Goal: Information Seeking & Learning: Find specific page/section

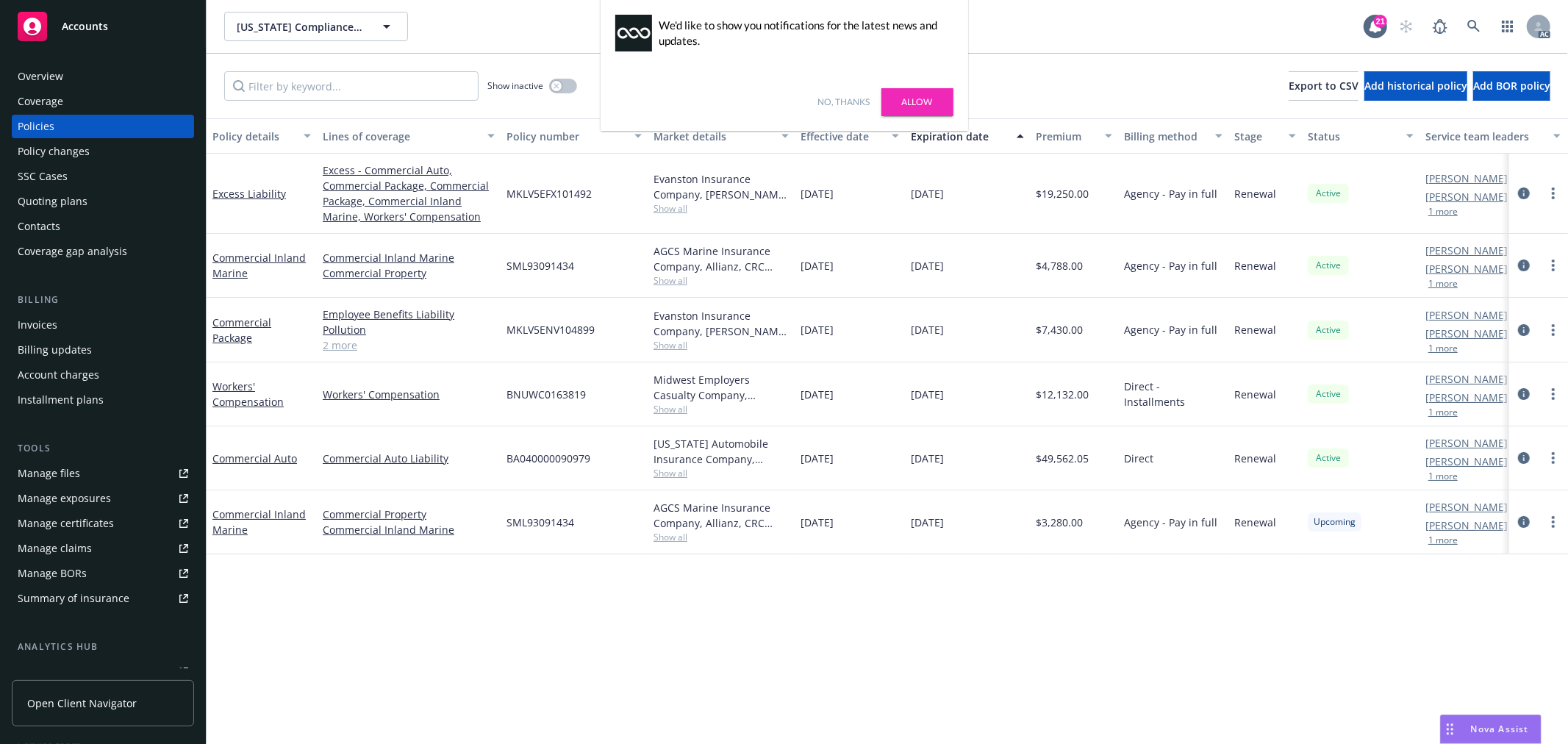
click at [905, 99] on link "Allow" at bounding box center [918, 102] width 72 height 28
click at [673, 202] on span "Show all" at bounding box center [722, 208] width 135 height 13
click at [881, 590] on div "Policy details Lines of coverage Policy number Market details Effective date Ex…" at bounding box center [888, 431] width 1362 height 626
click at [667, 283] on span "Show all" at bounding box center [722, 281] width 135 height 13
drag, startPoint x: 895, startPoint y: 639, endPoint x: 849, endPoint y: 581, distance: 74.0
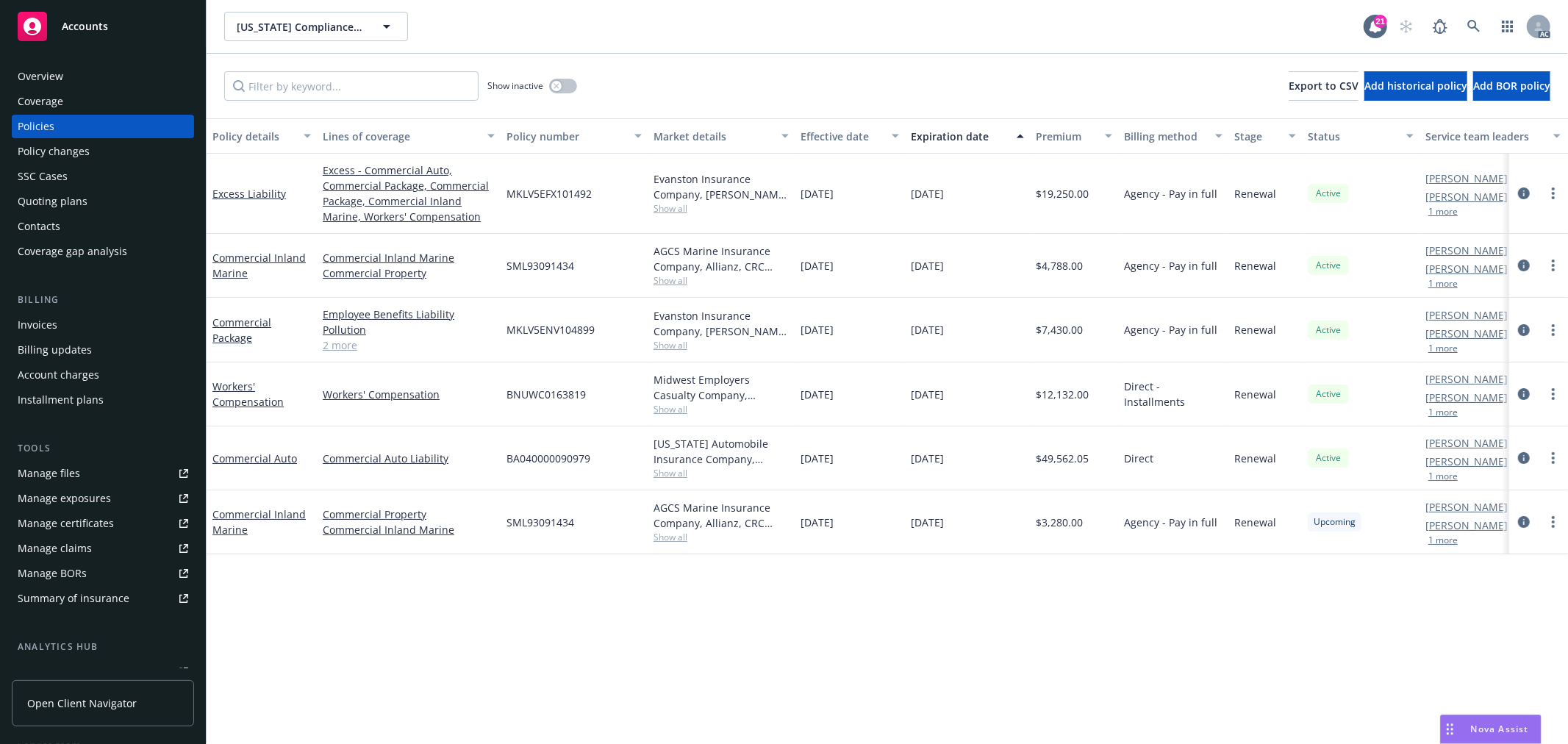
click at [893, 633] on div "Policy details Lines of coverage Policy number Market details Effective date Ex…" at bounding box center [888, 431] width 1362 height 626
click at [677, 342] on span "Show all" at bounding box center [722, 345] width 135 height 13
drag, startPoint x: 876, startPoint y: 614, endPoint x: 660, endPoint y: 430, distance: 283.7
click at [875, 614] on div "Policy details Lines of coverage Policy number Market details Effective date Ex…" at bounding box center [888, 431] width 1362 height 626
click at [664, 406] on span "Show all" at bounding box center [722, 409] width 135 height 13
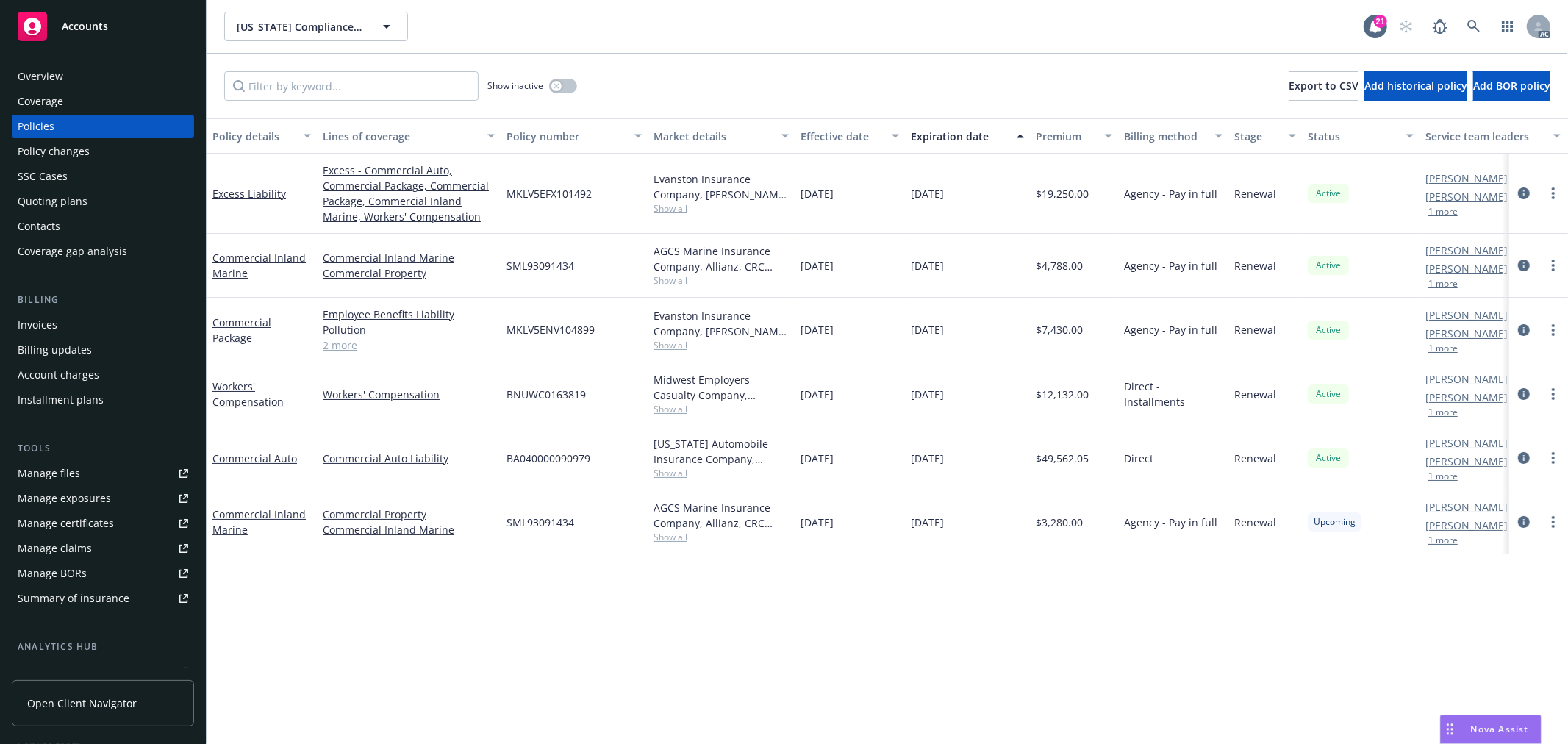
click at [873, 651] on div "Policy details Lines of coverage Policy number Market details Effective date Ex…" at bounding box center [888, 431] width 1362 height 626
click at [671, 535] on span "Show all" at bounding box center [722, 537] width 135 height 13
drag, startPoint x: 892, startPoint y: 636, endPoint x: 856, endPoint y: 606, distance: 46.9
click at [885, 629] on div "Policy details Lines of coverage Policy number Market details Effective date Ex…" at bounding box center [888, 431] width 1362 height 626
click at [675, 471] on span "Show all" at bounding box center [722, 473] width 135 height 13
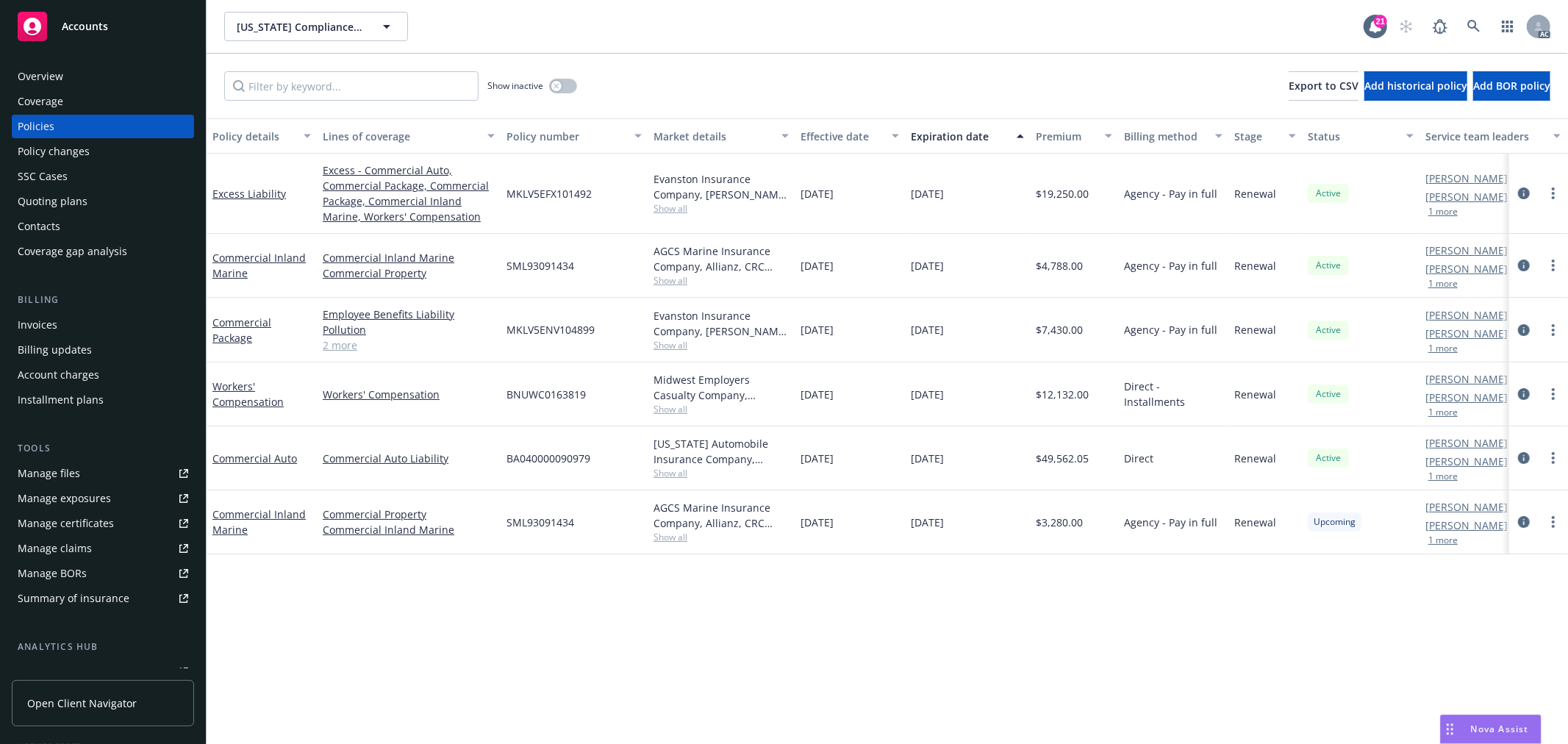
click at [890, 630] on div "Policy details Lines of coverage Policy number Market details Effective date Ex…" at bounding box center [888, 431] width 1362 height 626
drag, startPoint x: 211, startPoint y: 462, endPoint x: 291, endPoint y: 457, distance: 80.2
click at [291, 457] on link "Commercial Auto" at bounding box center [254, 458] width 84 height 14
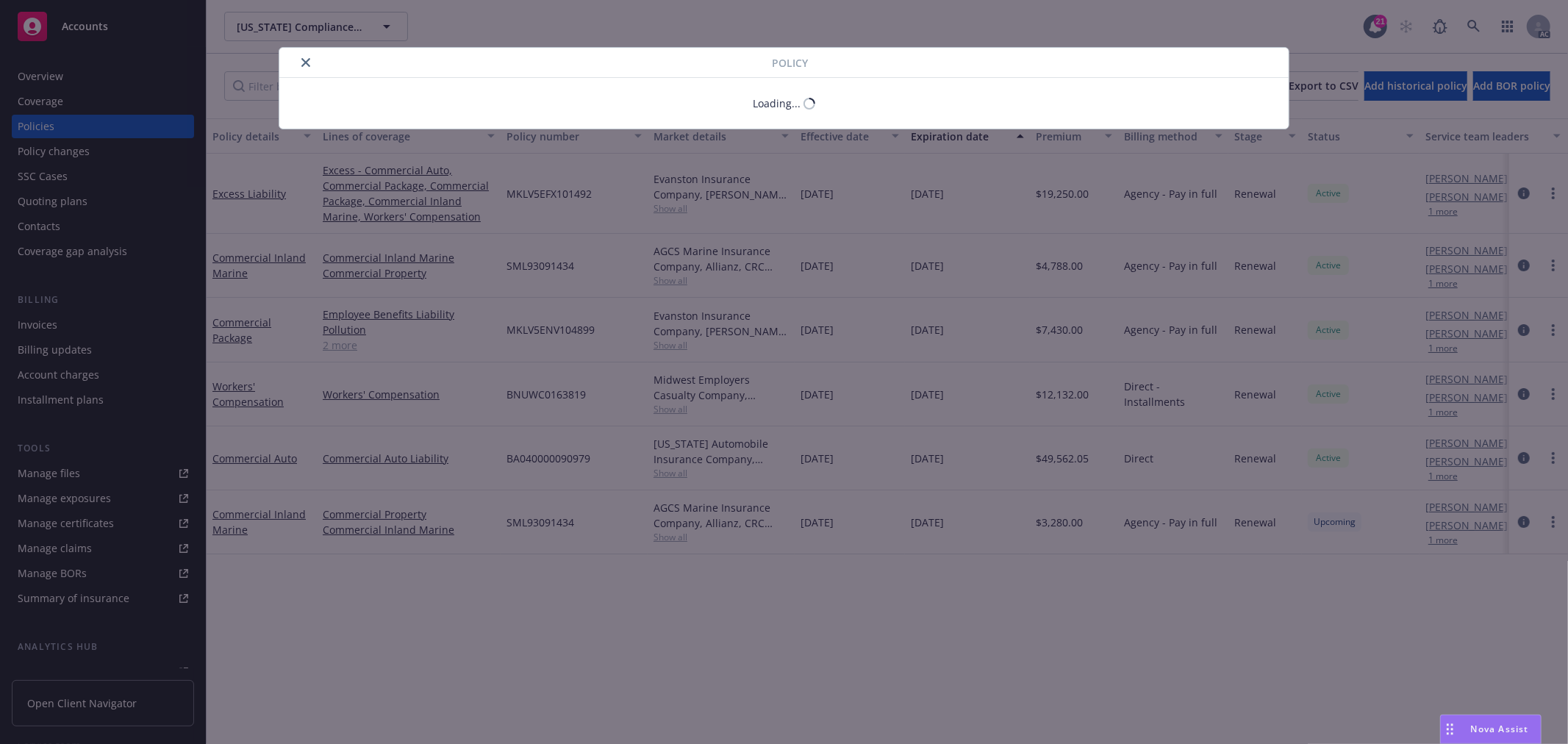
drag, startPoint x: 298, startPoint y: 460, endPoint x: 206, endPoint y: 458, distance: 92.0
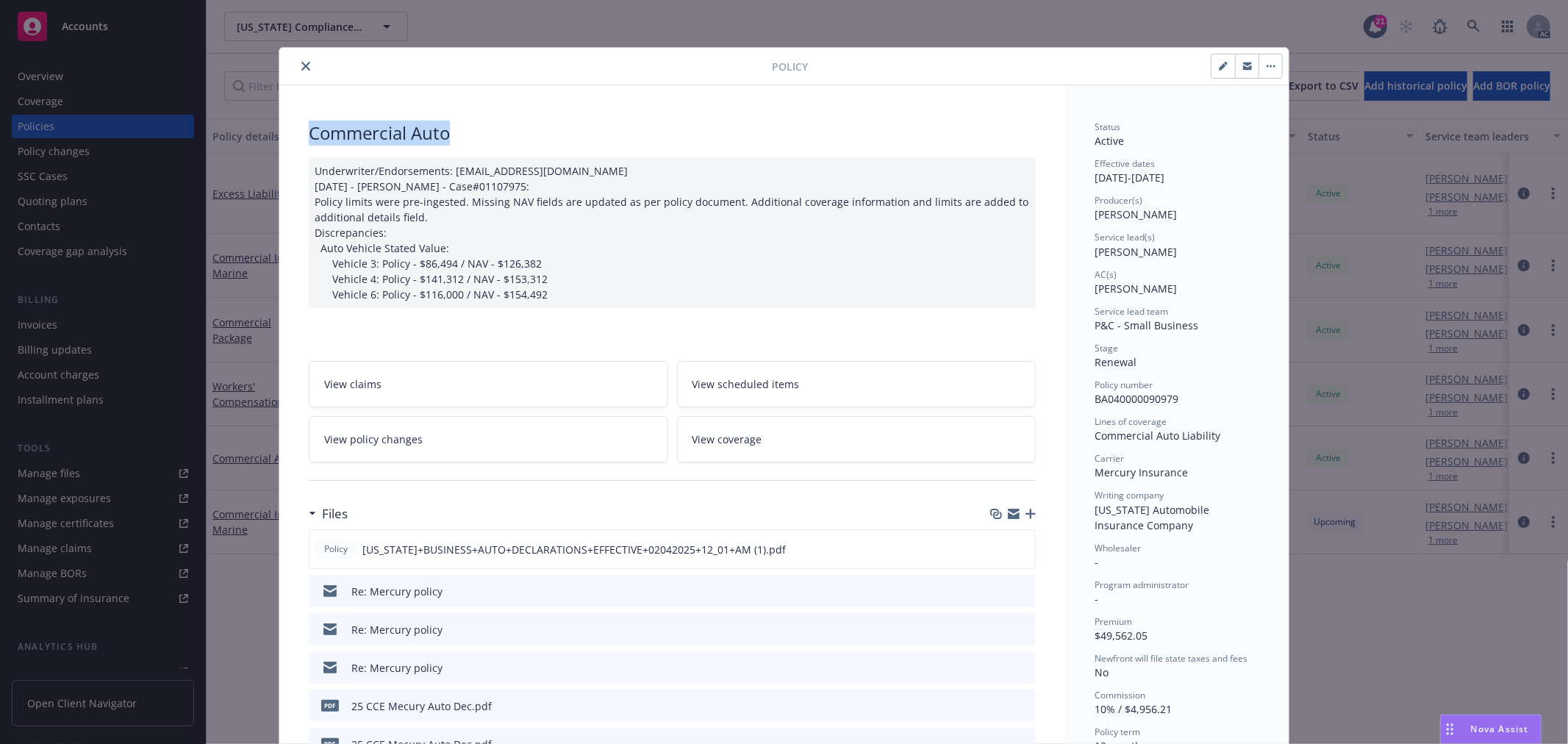
drag, startPoint x: 333, startPoint y: 138, endPoint x: 283, endPoint y: 136, distance: 50.0
copy div "Commercial Auto"
click at [297, 63] on button "close" at bounding box center [305, 65] width 17 height 17
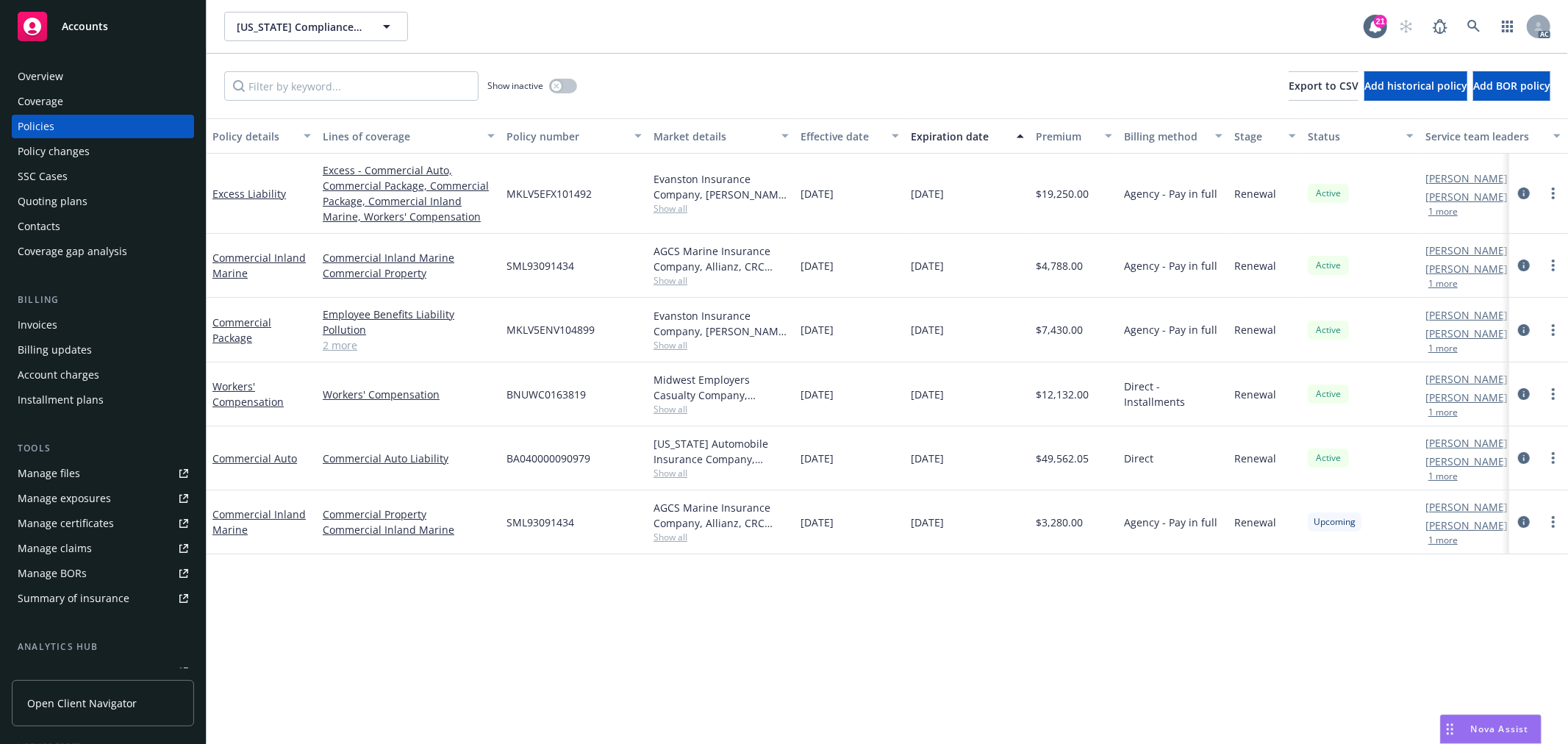
click at [346, 339] on link "2 more" at bounding box center [409, 345] width 172 height 16
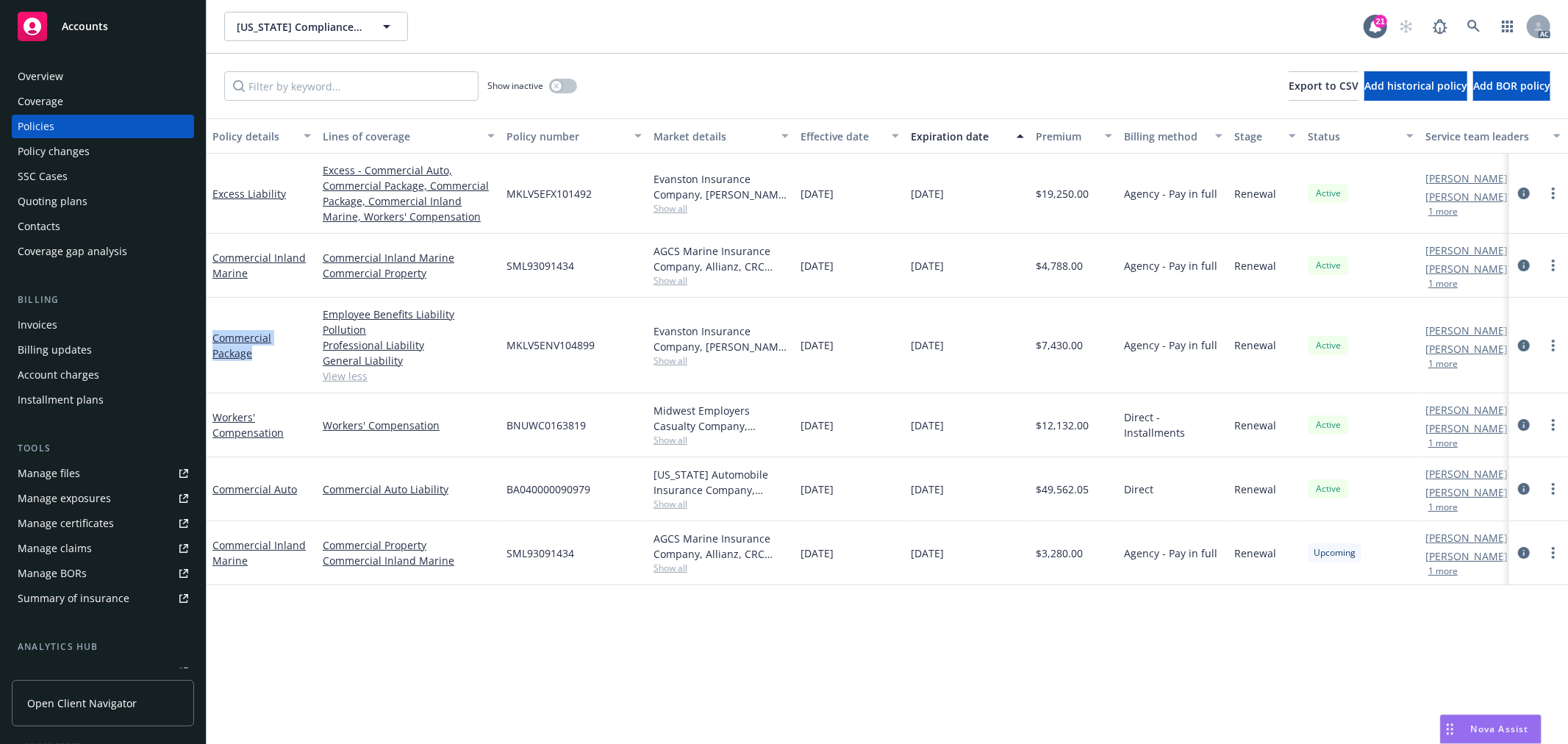
drag, startPoint x: 263, startPoint y: 354, endPoint x: 210, endPoint y: 339, distance: 55.1
click at [210, 339] on div "Commercial Package" at bounding box center [262, 345] width 111 height 96
copy link "Commercial Package"
click at [243, 342] on link "Commercial Package" at bounding box center [242, 345] width 59 height 29
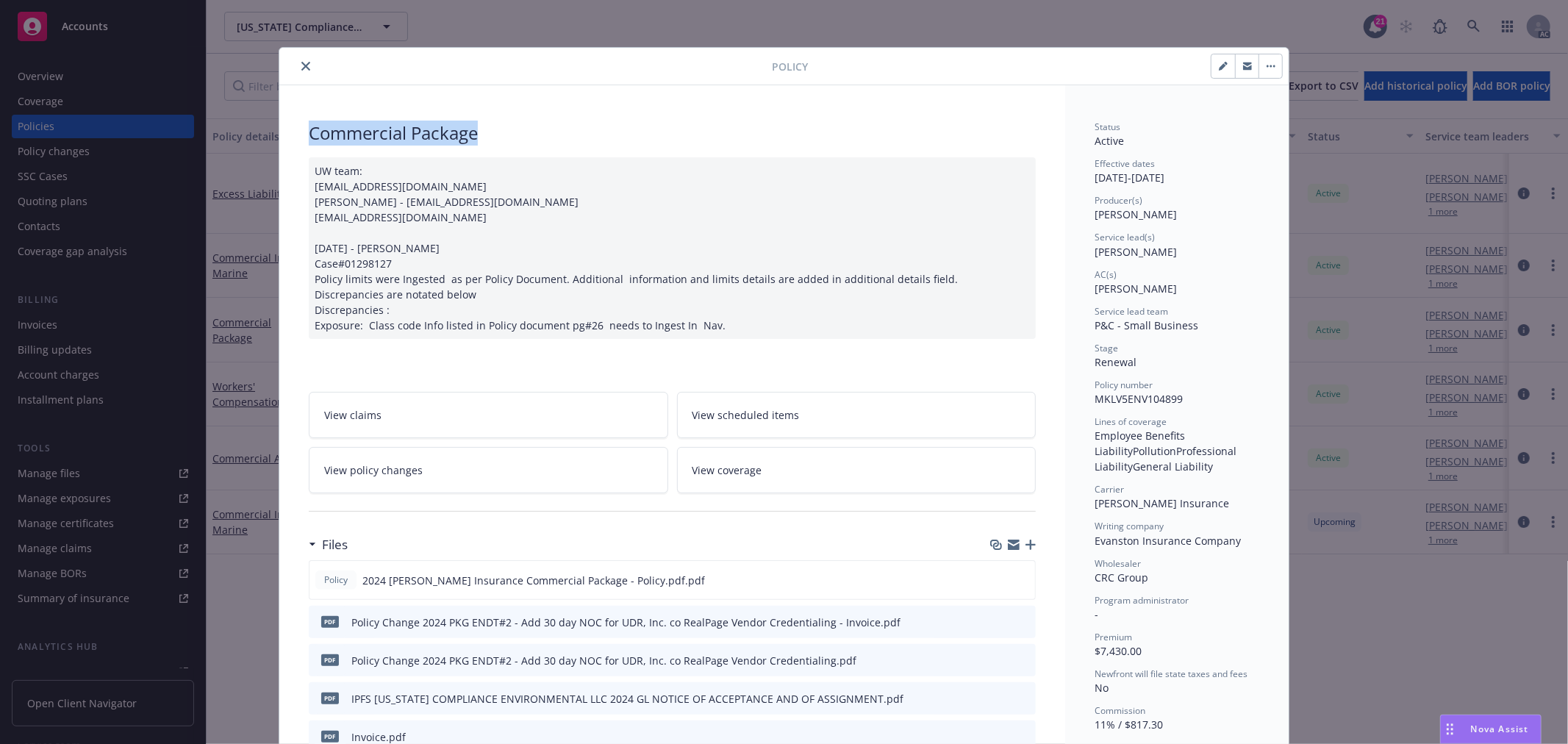
drag, startPoint x: 479, startPoint y: 138, endPoint x: 302, endPoint y: 135, distance: 177.0
click at [308, 135] on div "Commercial Package" at bounding box center [672, 132] width 727 height 25
copy div "Commercial Package"
click at [297, 62] on button "close" at bounding box center [305, 65] width 17 height 17
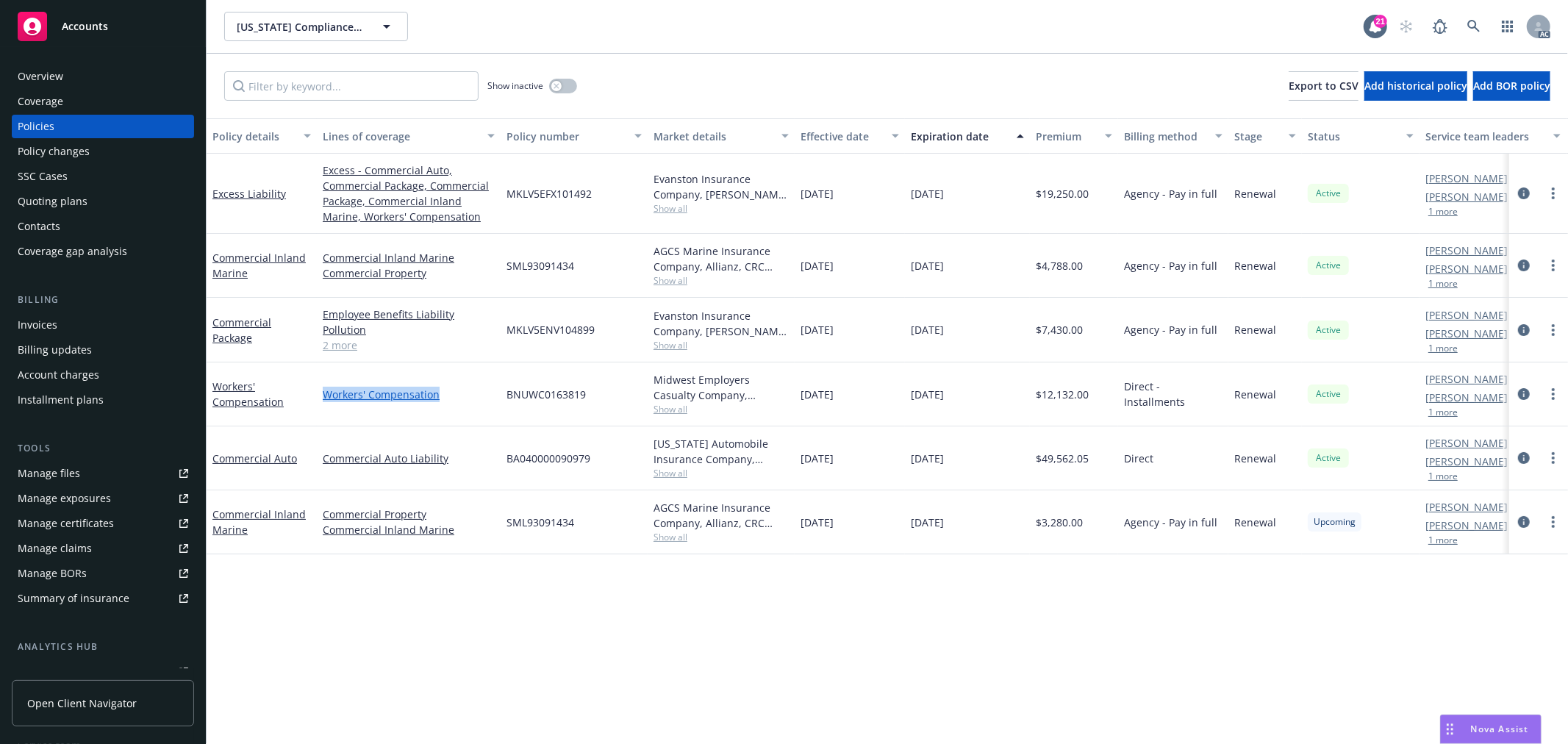
drag, startPoint x: 317, startPoint y: 399, endPoint x: 442, endPoint y: 390, distance: 125.3
click at [442, 390] on div "Workers' Compensation Workers' Compensation BNUWC0163819 Midwest Employers Casu…" at bounding box center [916, 394] width 1419 height 64
click at [420, 393] on link "Workers' Compensation" at bounding box center [409, 394] width 172 height 16
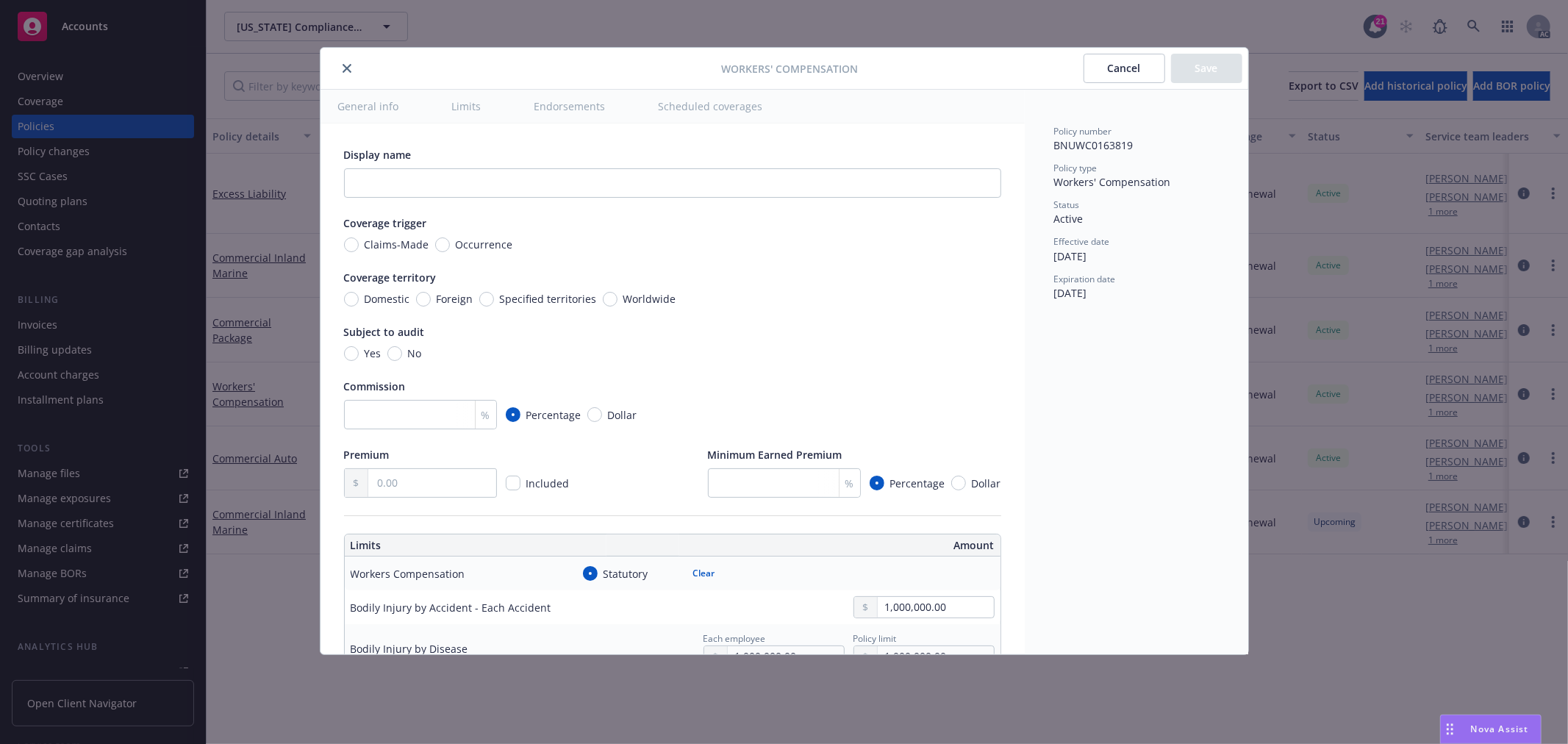
type textarea "x"
click at [348, 69] on icon "close" at bounding box center [347, 68] width 9 height 9
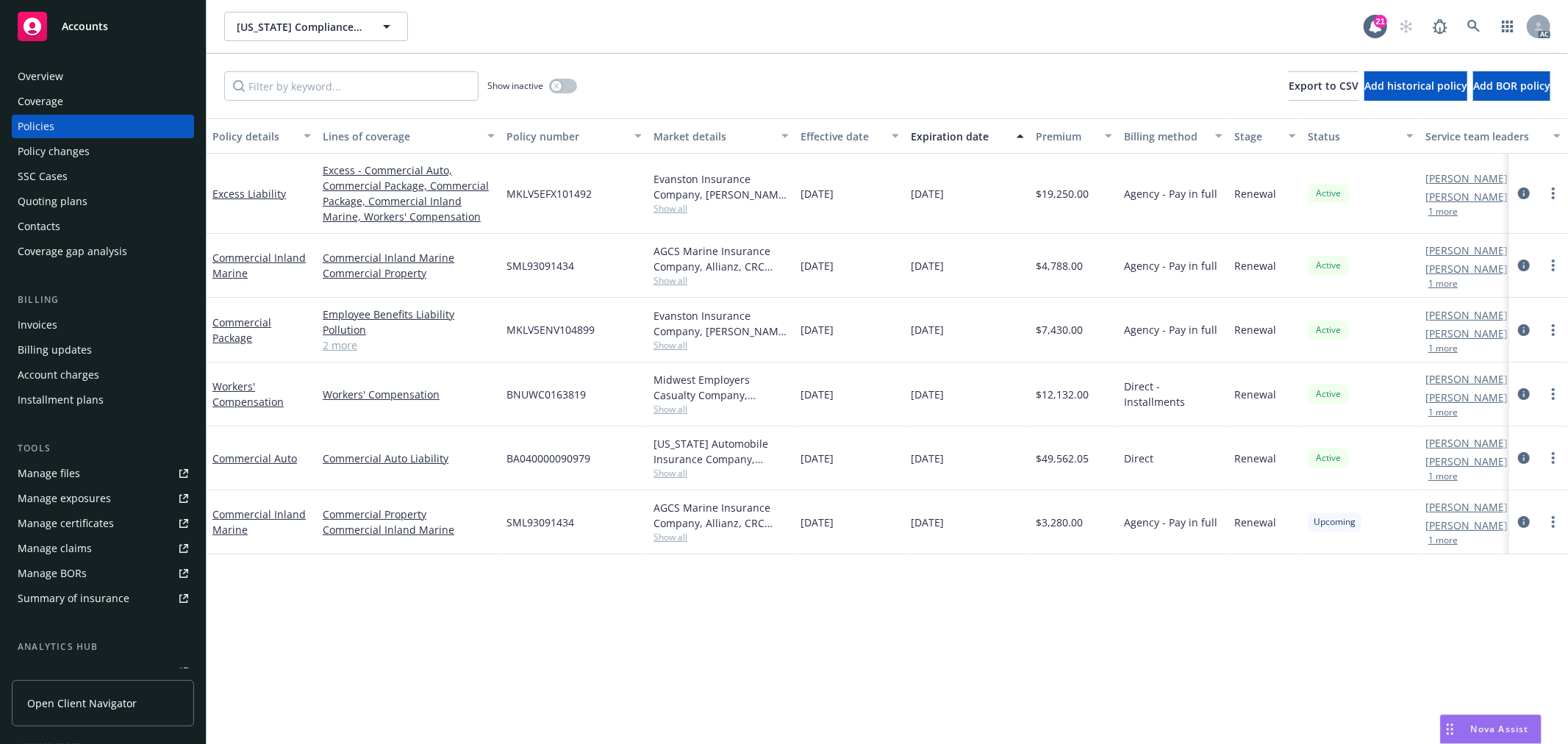
click at [211, 464] on div "Commercial Auto" at bounding box center [262, 458] width 111 height 64
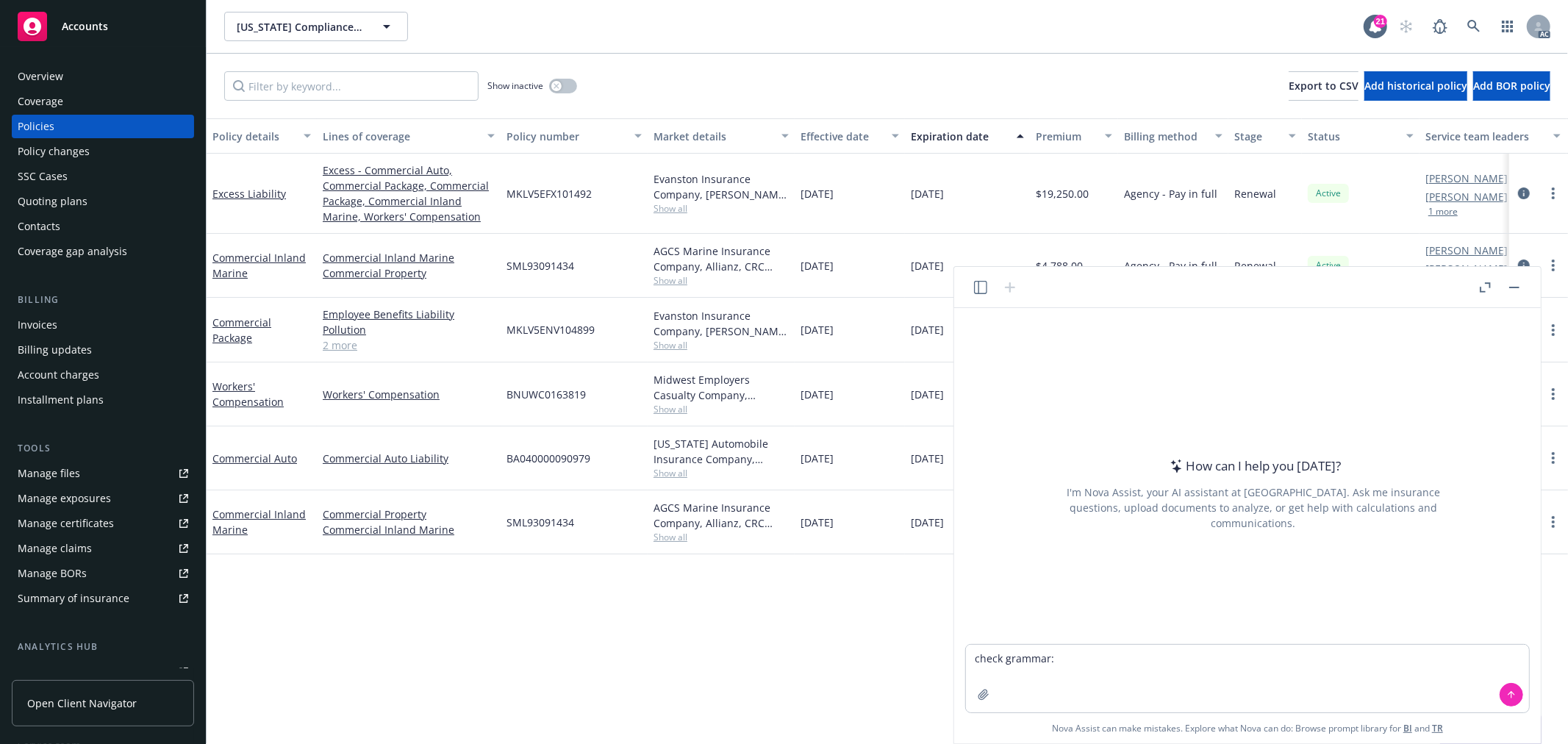
type textarea "check grammar: we have sent them to the insured. I noticed you did not share th…"
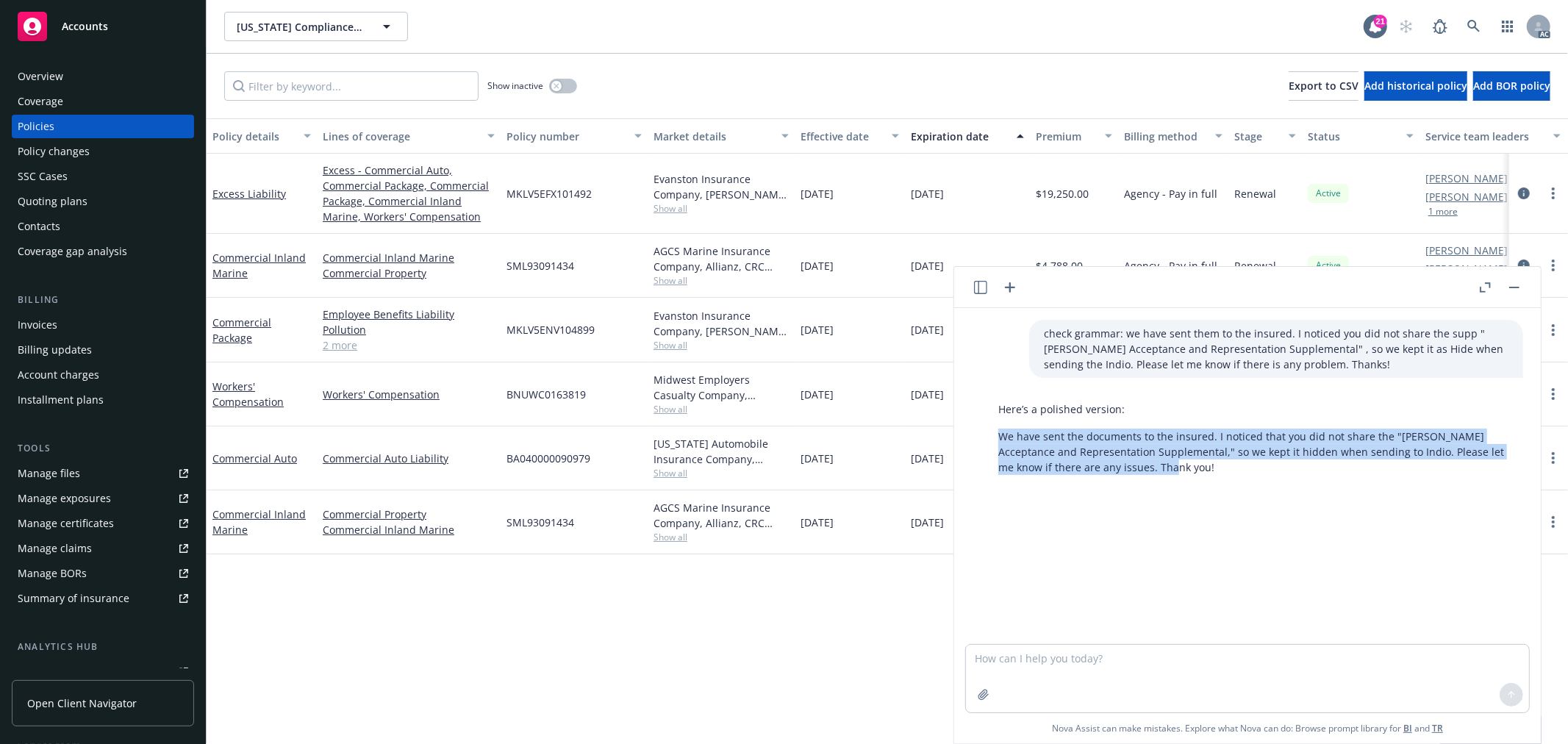
drag, startPoint x: 997, startPoint y: 434, endPoint x: 1162, endPoint y: 461, distance: 167.2
click at [1162, 461] on div "Here’s a polished version: We have sent the documents to the insured. I noticed…" at bounding box center [1253, 438] width 539 height 85
copy p "We have sent the documents to the insured. I noticed that you did not share the…"
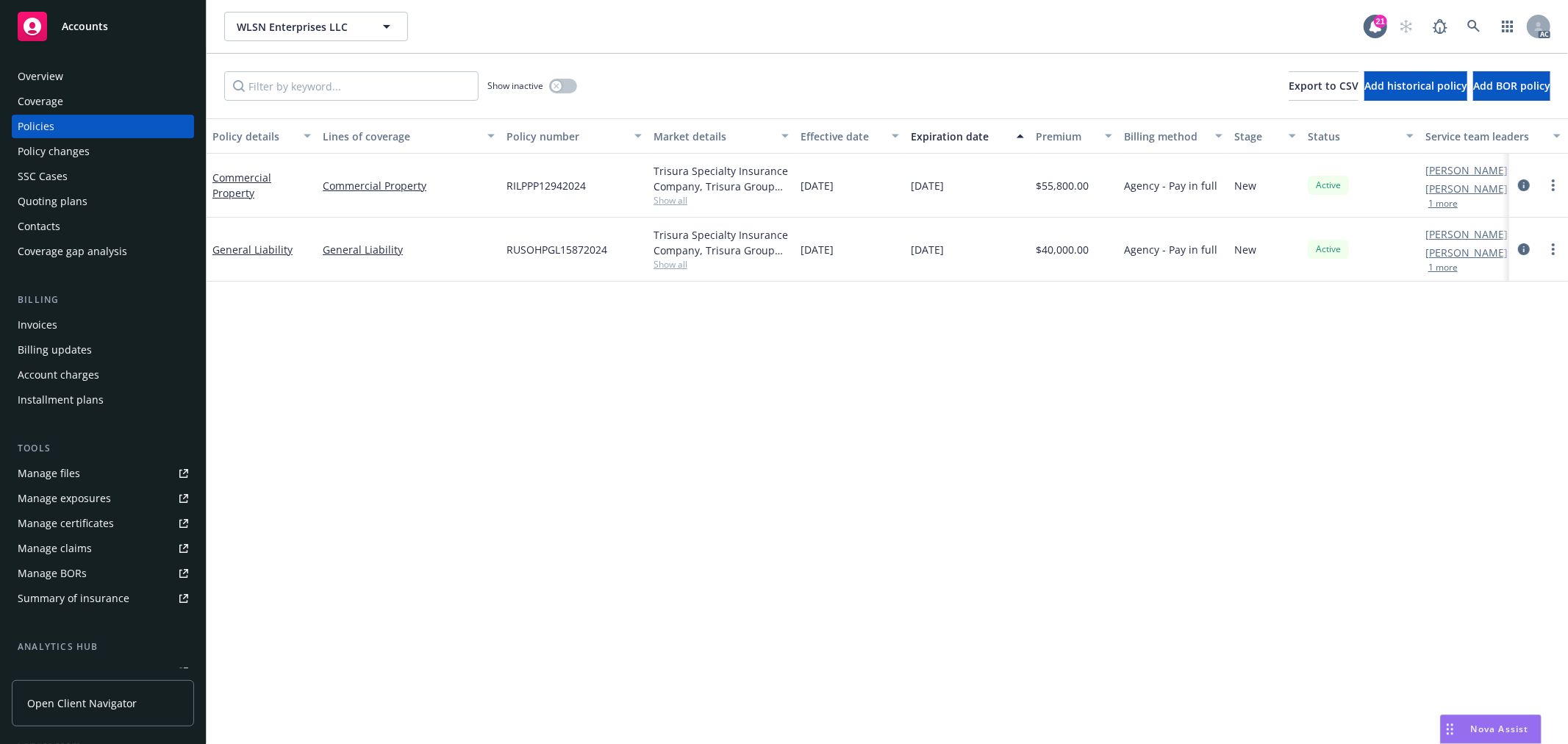
click at [1491, 724] on span "Nova Assist" at bounding box center [1500, 729] width 58 height 13
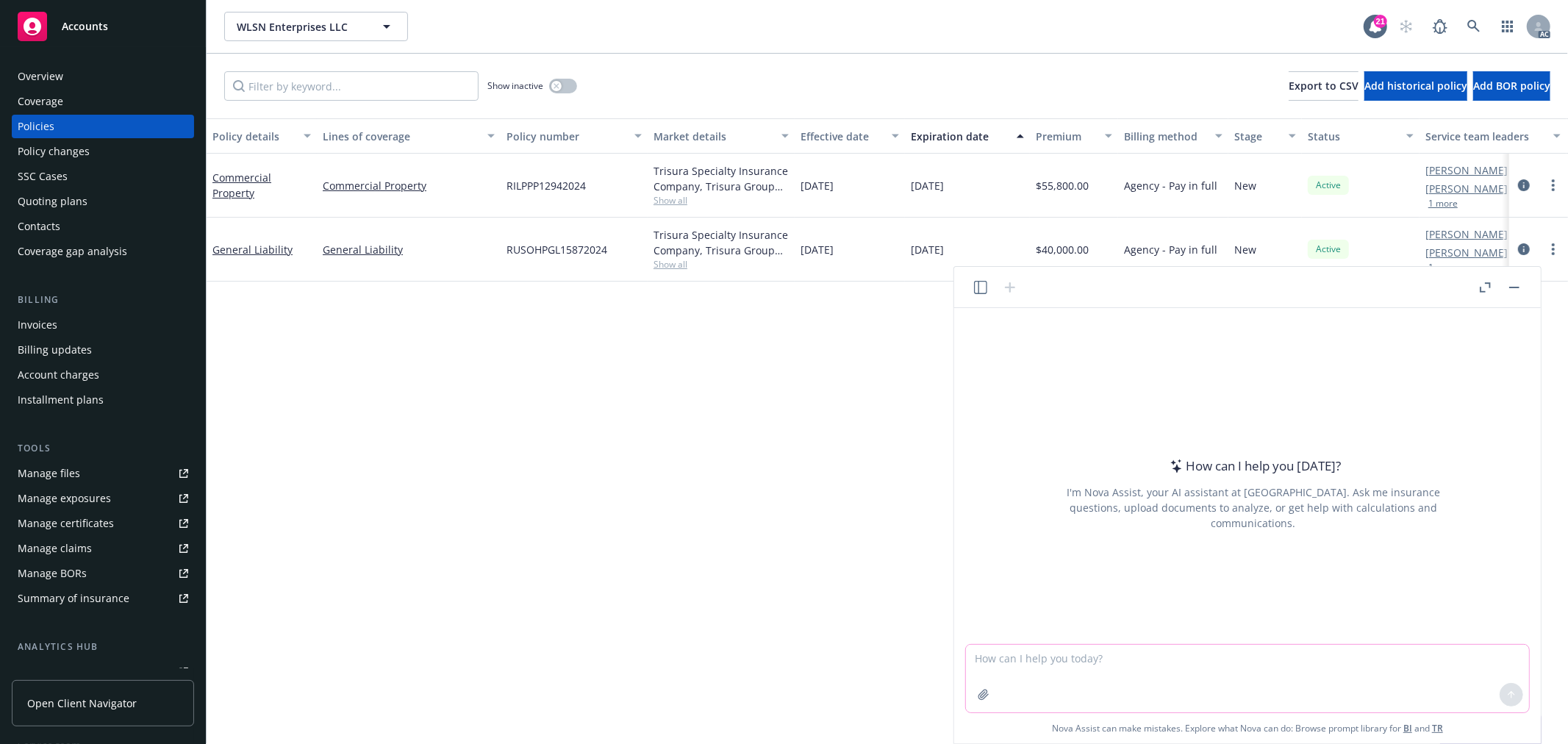
click at [1152, 651] on textarea at bounding box center [1247, 679] width 564 height 68
paste textarea "Thanks for checking in. Please expect GL and Property terms from us by EOW at t…"
type textarea "翻译：Thanks for checking in. Please expect GL and Property terms from us by EOW a…"
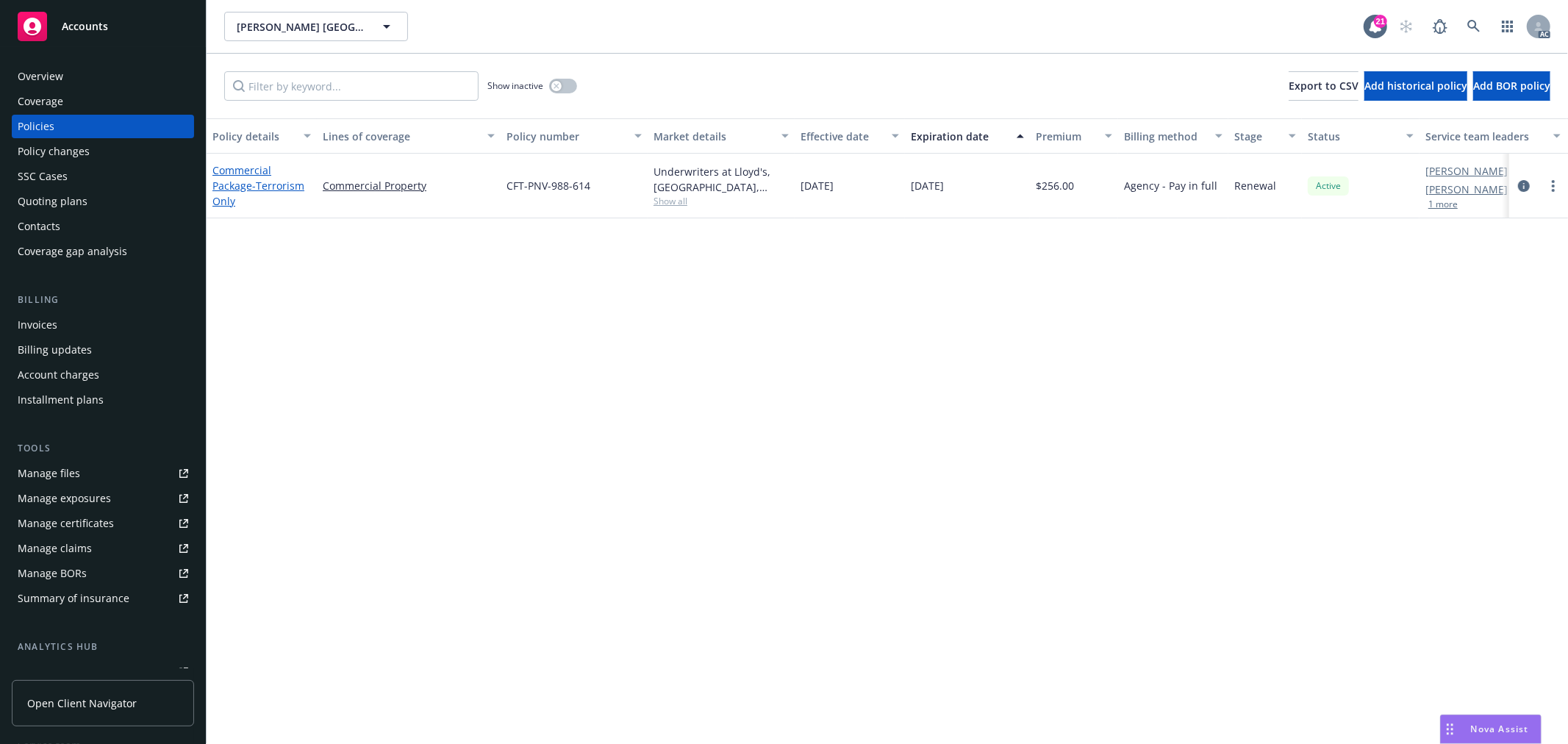
click at [269, 184] on span "- Terrorism Only" at bounding box center [258, 193] width 92 height 29
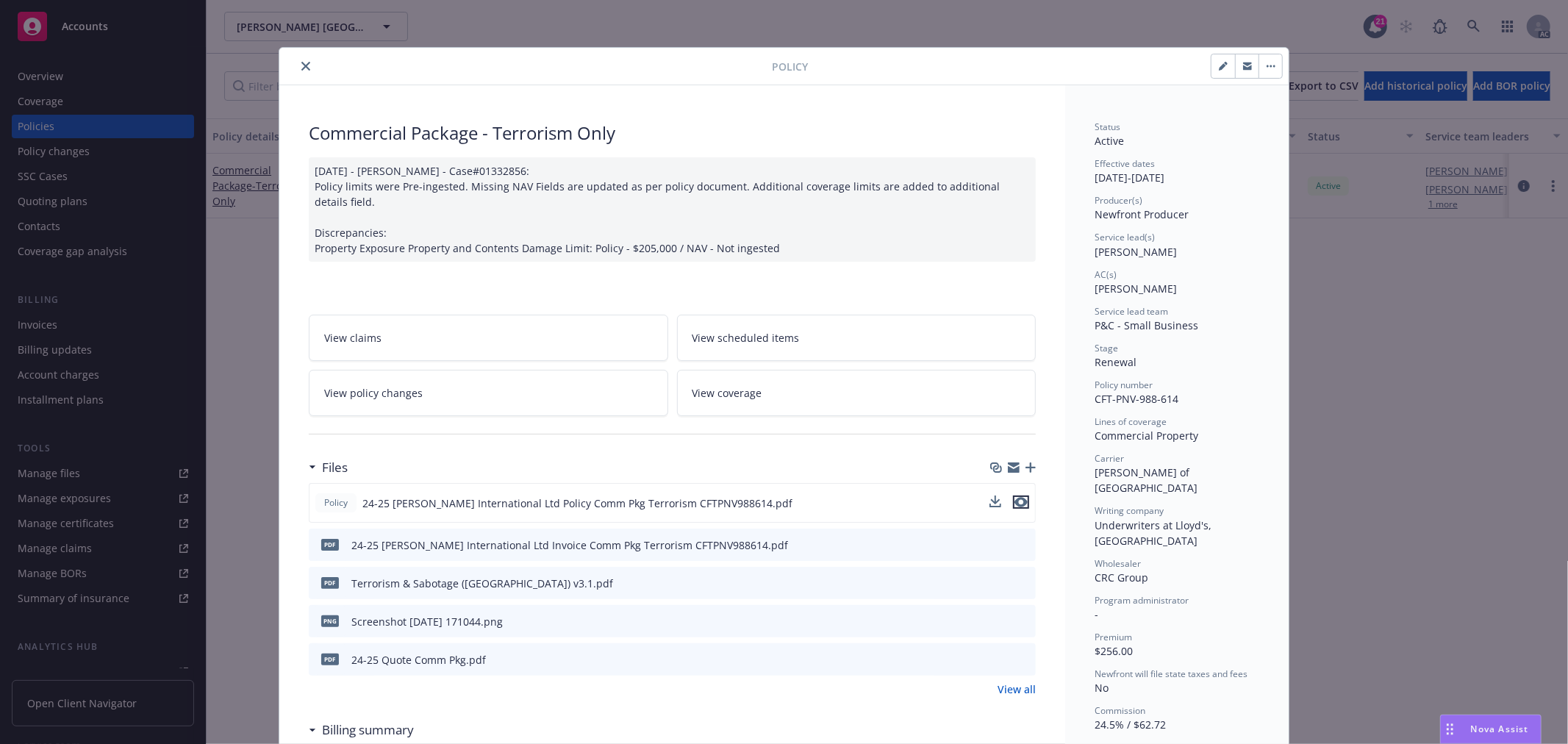
click at [1016, 503] on icon "preview file" at bounding box center [1022, 503] width 14 height 11
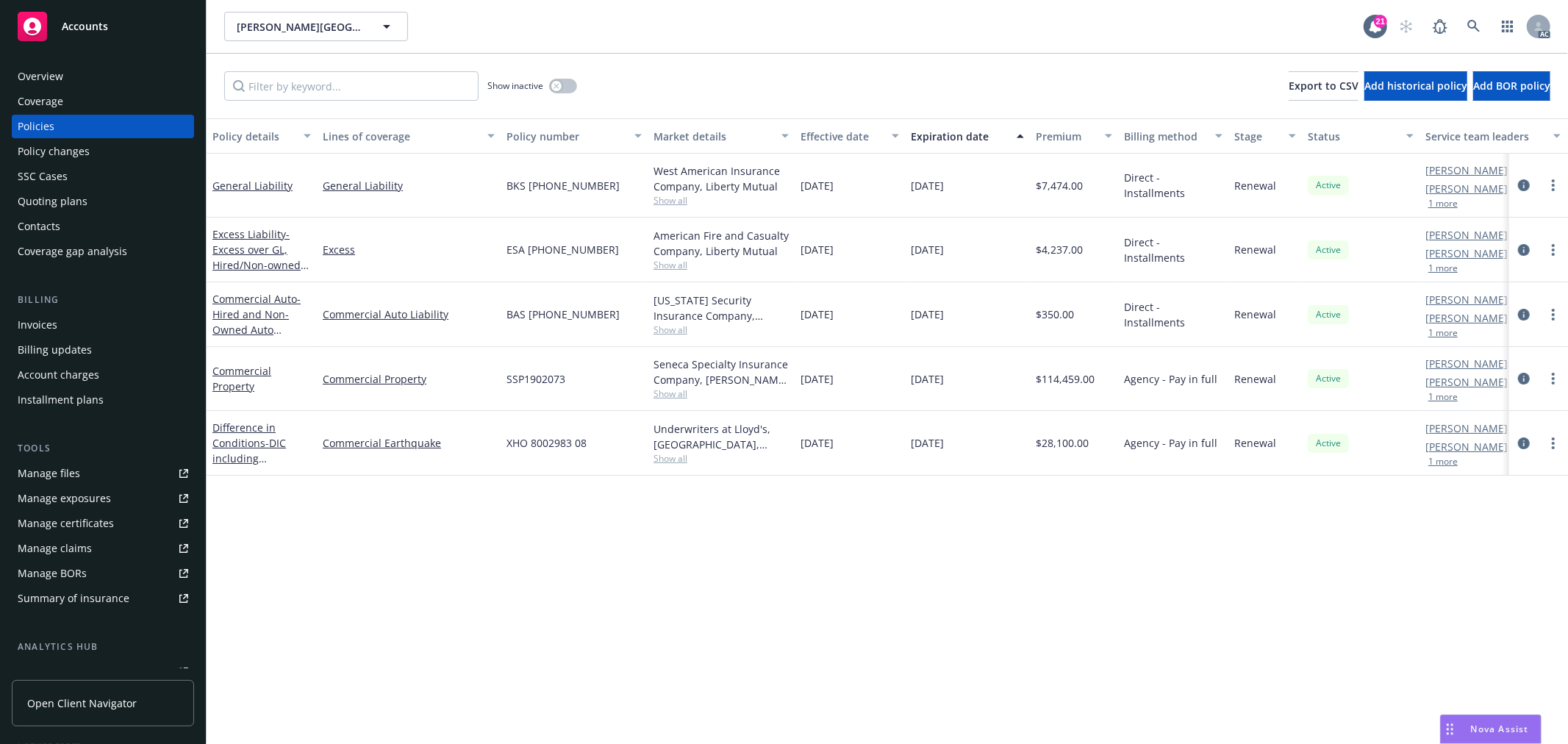
click at [675, 196] on span "Show all" at bounding box center [722, 200] width 135 height 13
drag, startPoint x: 809, startPoint y: 585, endPoint x: 676, endPoint y: 317, distance: 299.2
click at [803, 570] on div "Policy details Lines of coverage Policy number Market details Effective date Ex…" at bounding box center [888, 431] width 1362 height 626
click at [670, 265] on span "Show all" at bounding box center [722, 265] width 135 height 13
drag, startPoint x: 783, startPoint y: 566, endPoint x: 749, endPoint y: 502, distance: 72.5
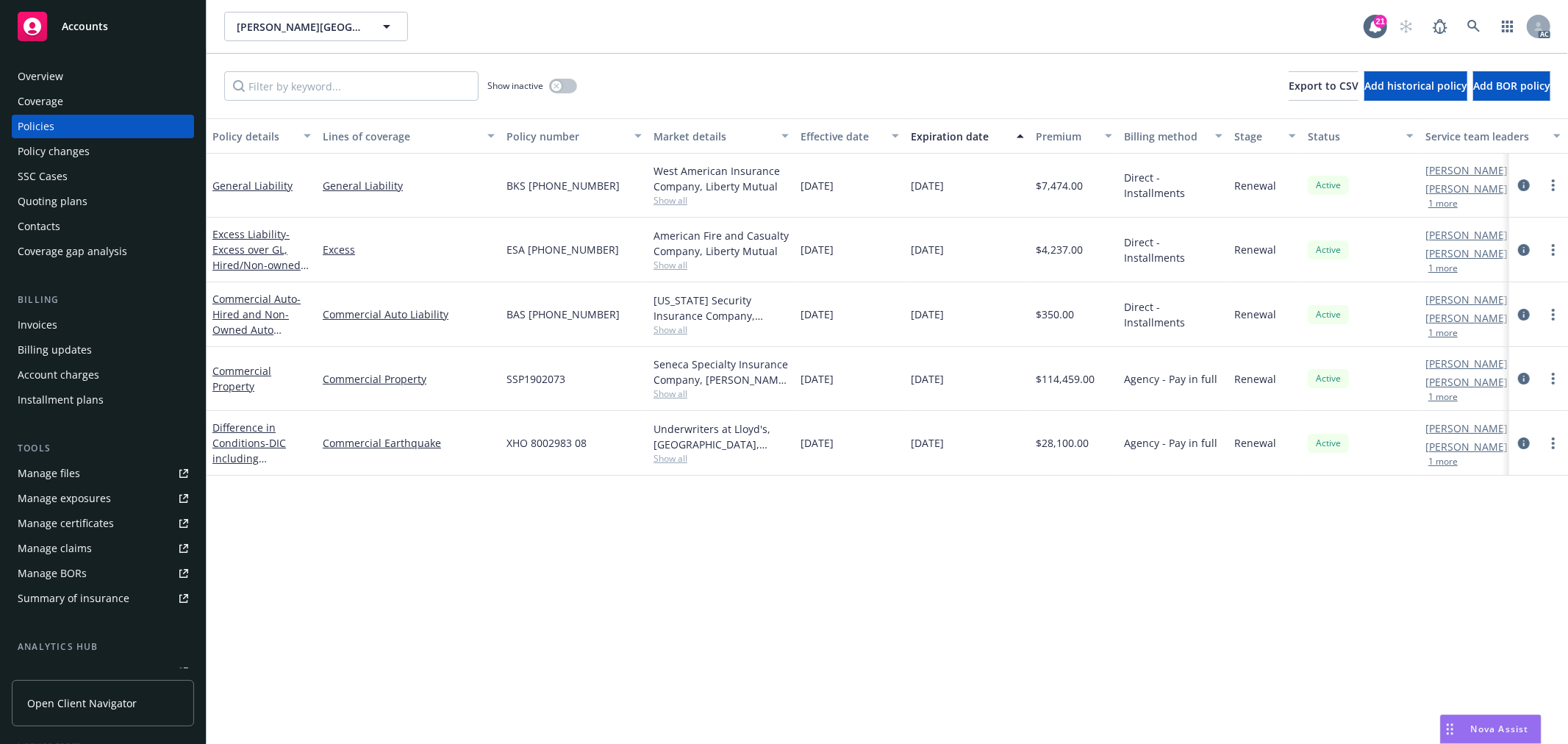
click at [783, 566] on div "Policy details Lines of coverage Policy number Market details Effective date Ex…" at bounding box center [888, 431] width 1362 height 626
click at [680, 325] on span "Show all" at bounding box center [722, 329] width 135 height 13
click at [792, 620] on div "Policy details Lines of coverage Policy number Market details Effective date Ex…" at bounding box center [888, 431] width 1362 height 626
click at [671, 391] on span "Show all" at bounding box center [722, 393] width 135 height 13
click at [809, 592] on div "Policy details Lines of coverage Policy number Market details Effective date Ex…" at bounding box center [888, 431] width 1362 height 626
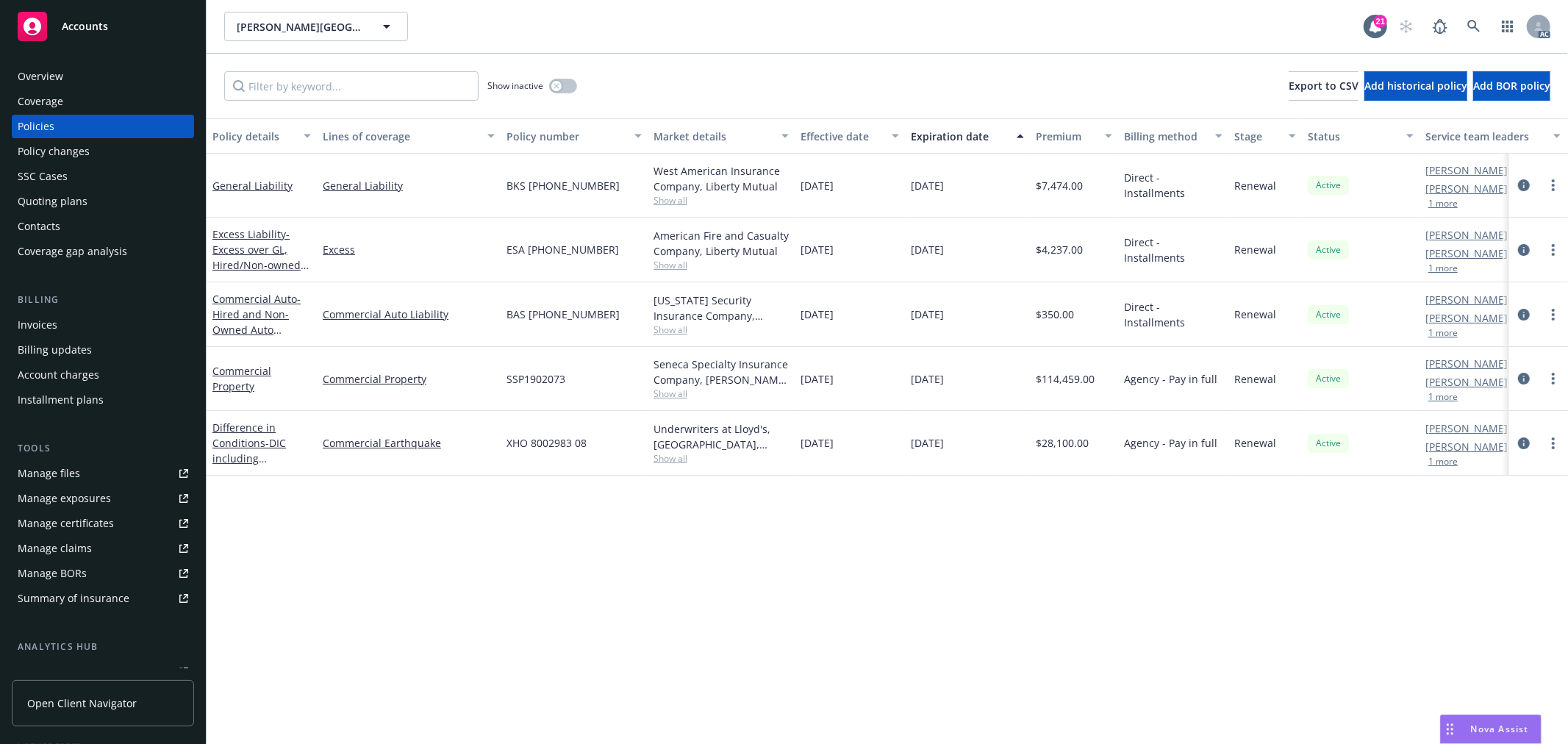
click at [678, 453] on span "Show all" at bounding box center [722, 458] width 135 height 13
click at [921, 594] on div "Policy details Lines of coverage Policy number Market details Effective date Ex…" at bounding box center [888, 431] width 1362 height 626
